Goal: Task Accomplishment & Management: Manage account settings

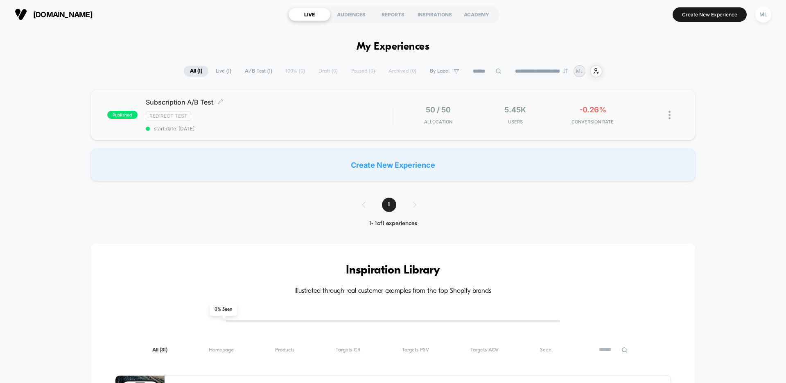
click at [306, 114] on div "Redirect Test" at bounding box center [269, 115] width 247 height 9
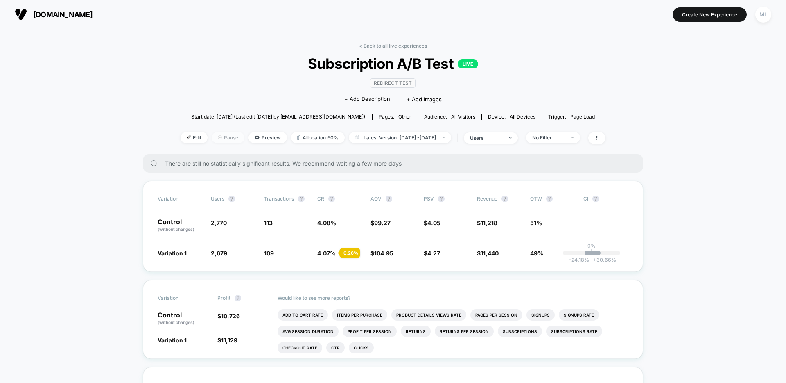
click at [212, 140] on span "Pause" at bounding box center [228, 137] width 33 height 11
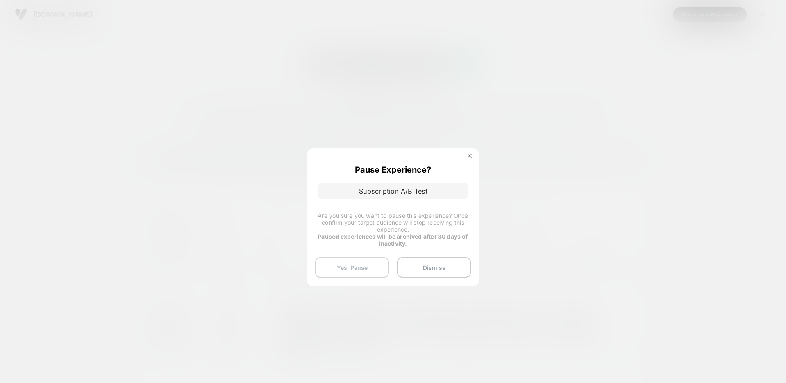
click at [352, 265] on button "Yes, Pause" at bounding box center [352, 267] width 74 height 20
